Goal: Understand process/instructions: Learn how to perform a task or action

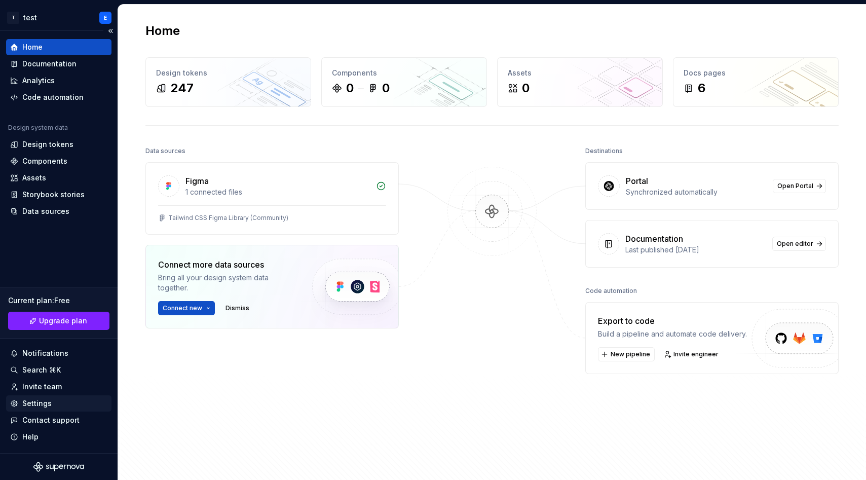
click at [60, 405] on div "Settings" at bounding box center [58, 403] width 97 height 10
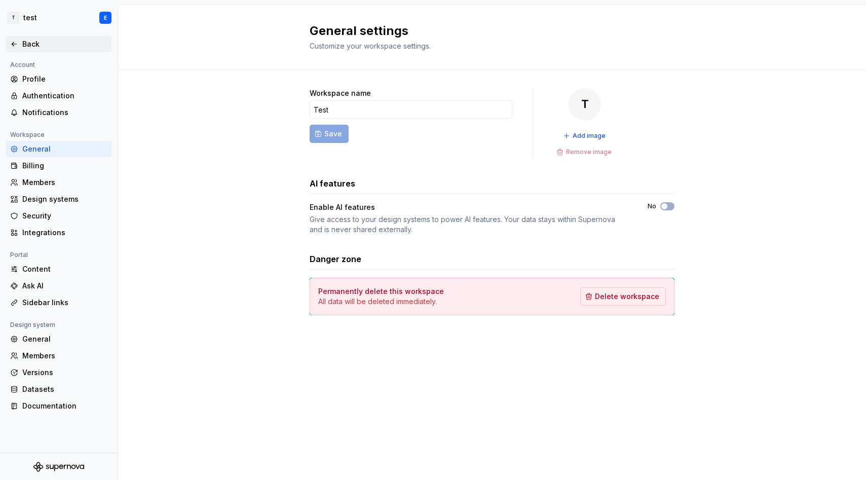
click at [44, 50] on div "Back" at bounding box center [58, 44] width 105 height 16
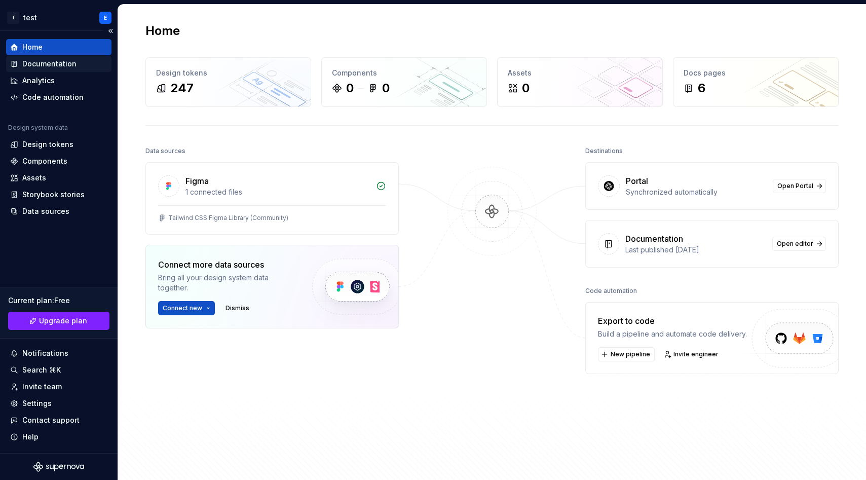
click at [51, 62] on div "Documentation" at bounding box center [49, 64] width 54 height 10
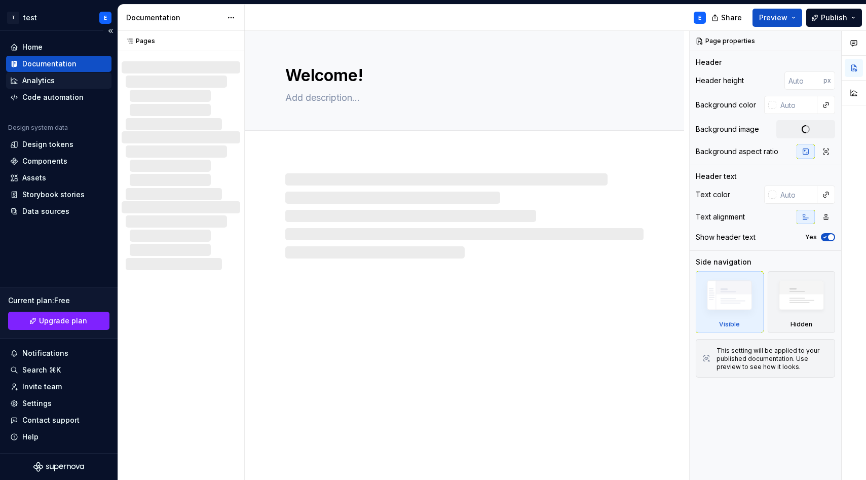
click at [74, 80] on div "Analytics" at bounding box center [58, 80] width 97 height 10
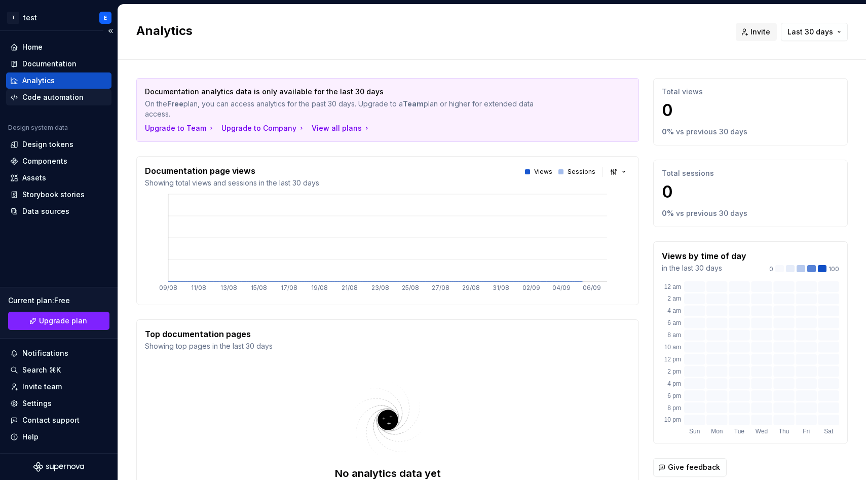
click at [74, 97] on div "Code automation" at bounding box center [52, 97] width 61 height 10
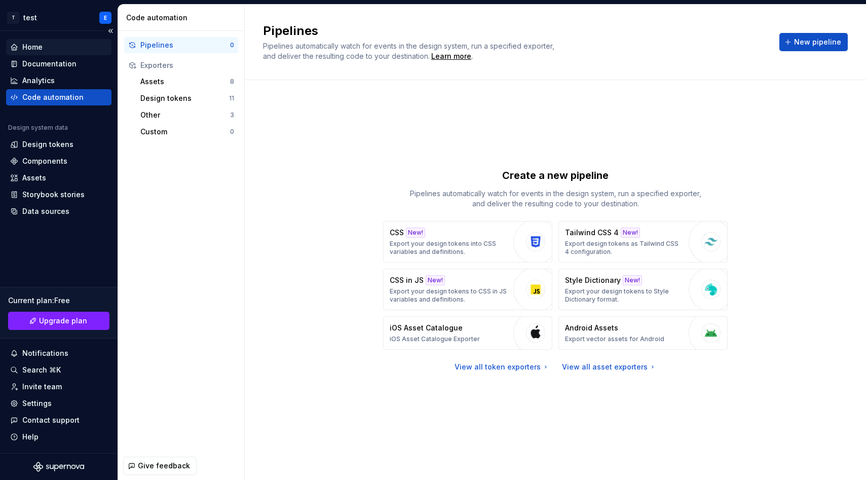
click at [81, 52] on div "Home" at bounding box center [58, 47] width 97 height 10
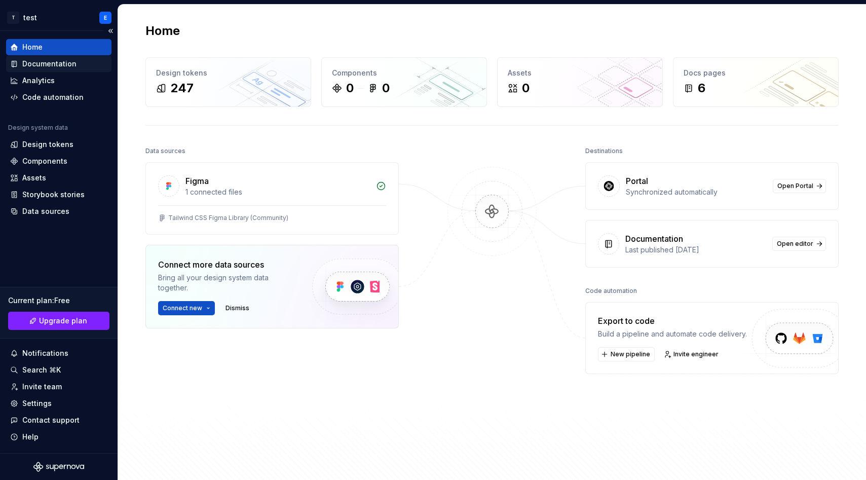
click at [81, 65] on div "Documentation" at bounding box center [58, 64] width 97 height 10
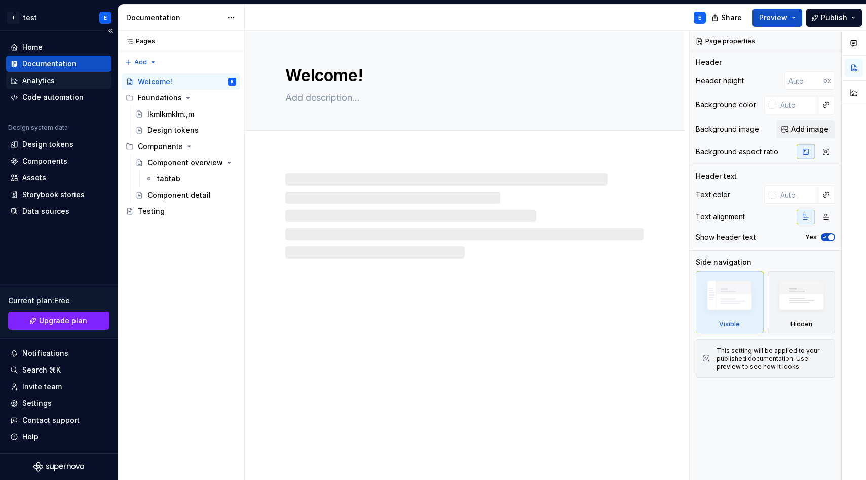
click at [76, 83] on div "Analytics" at bounding box center [58, 80] width 97 height 10
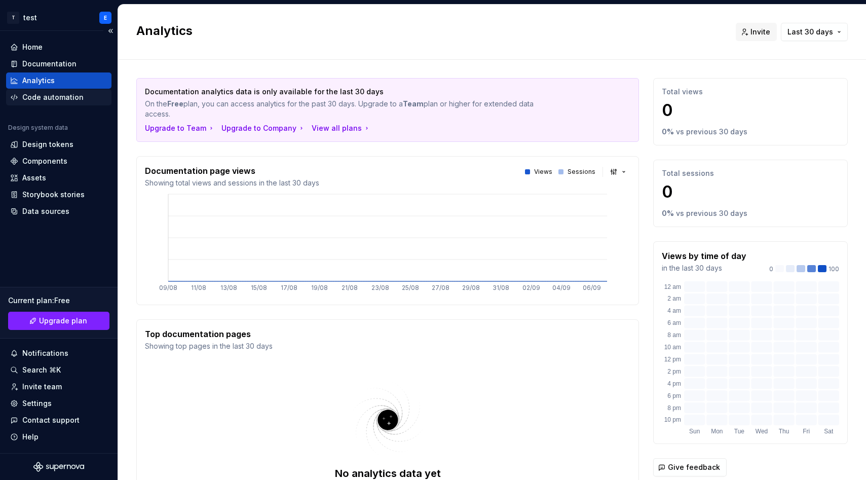
click at [85, 90] on div "Code automation" at bounding box center [58, 97] width 105 height 16
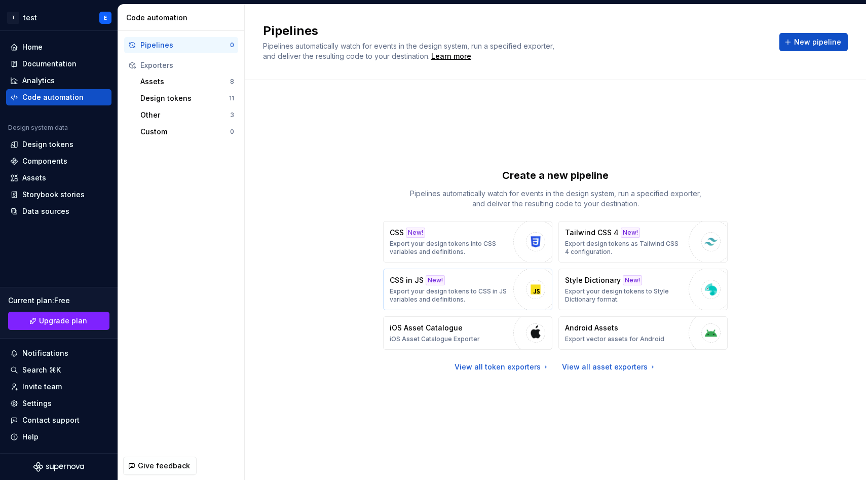
click at [466, 286] on div "CSS in JS New! Export your design tokens to CSS in JS variables and definitions." at bounding box center [449, 289] width 119 height 28
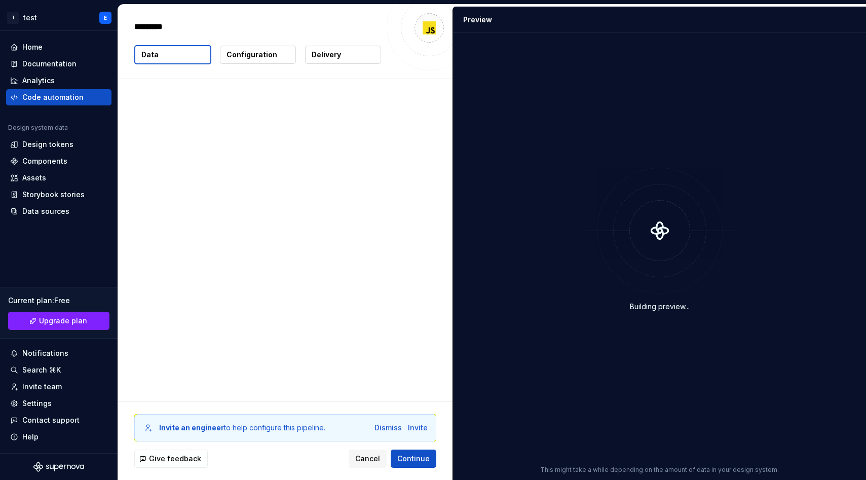
type textarea "*"
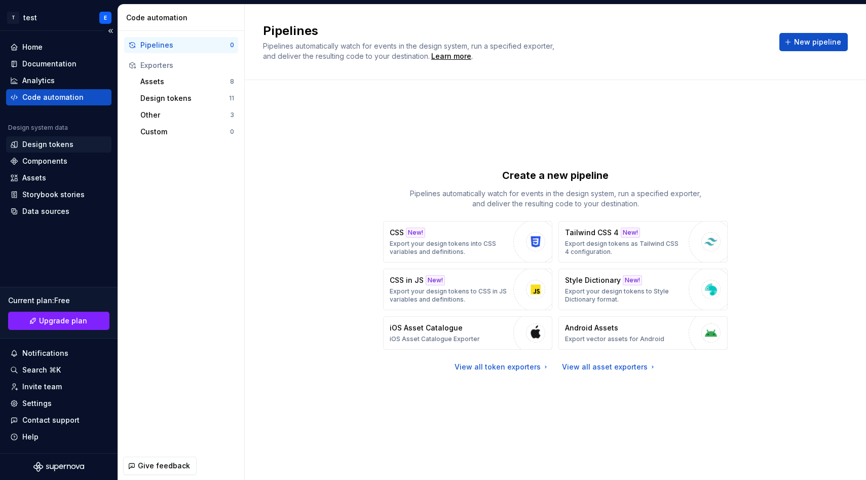
click at [53, 143] on div "Design tokens" at bounding box center [47, 144] width 51 height 10
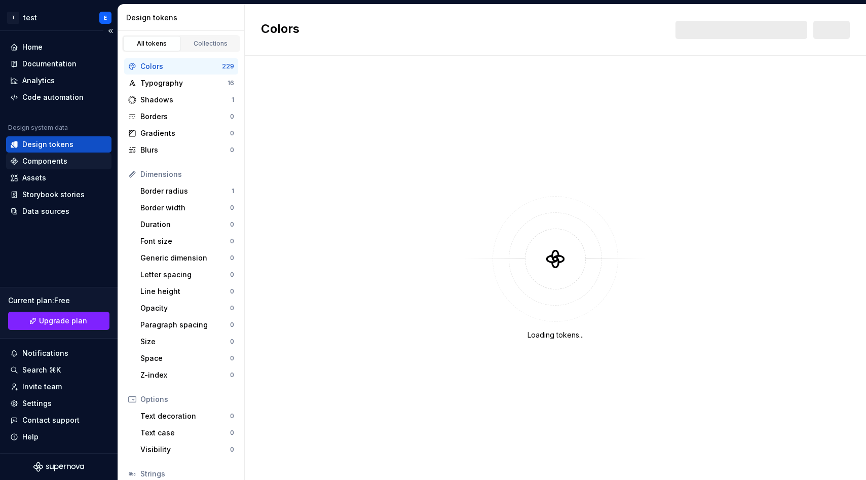
click at [70, 159] on div "Components" at bounding box center [58, 161] width 97 height 10
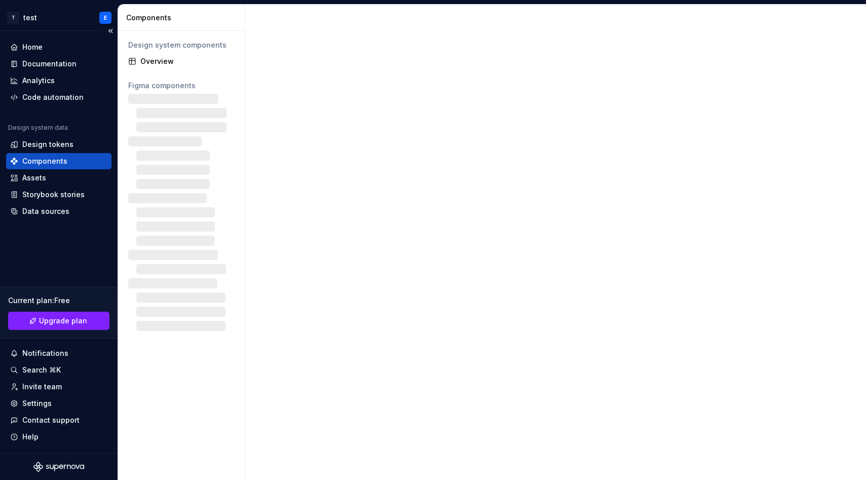
click at [78, 164] on div "Components" at bounding box center [58, 161] width 97 height 10
click at [78, 175] on div "Assets" at bounding box center [58, 178] width 97 height 10
